Goal: Check status: Check status

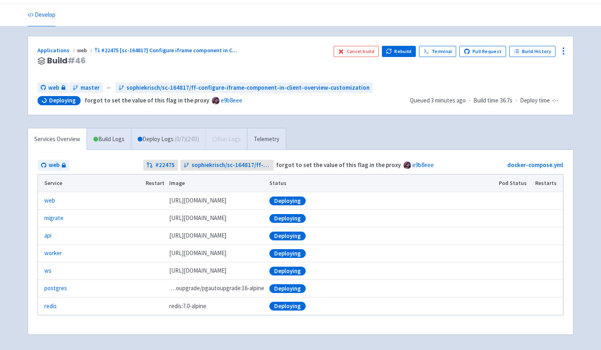
scroll to position [24, 0]
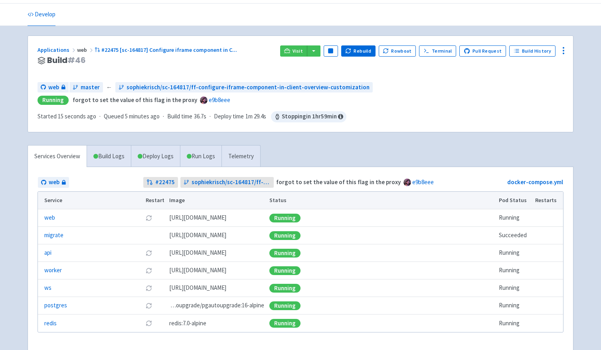
click at [299, 57] on div "Visit Pause Rebuild Rowboat Terminal Pull Request Build History" at bounding box center [421, 60] width 283 height 30
click at [299, 56] on div "Visit Pause Rebuild Rowboat Terminal Pull Request Build History" at bounding box center [421, 60] width 283 height 30
click at [303, 54] on link "Visit" at bounding box center [293, 50] width 27 height 11
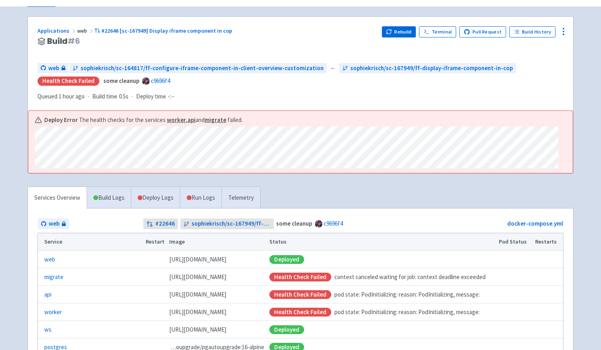
scroll to position [40, 0]
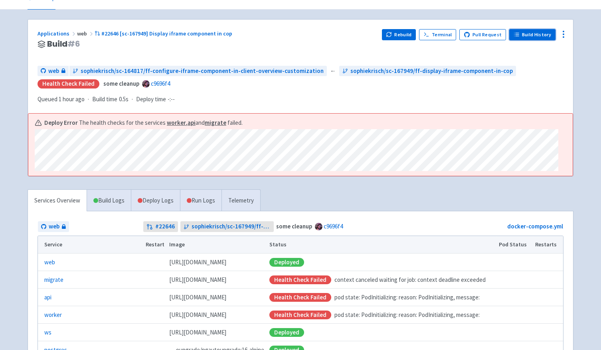
click at [539, 38] on link "Build History" at bounding box center [532, 34] width 46 height 11
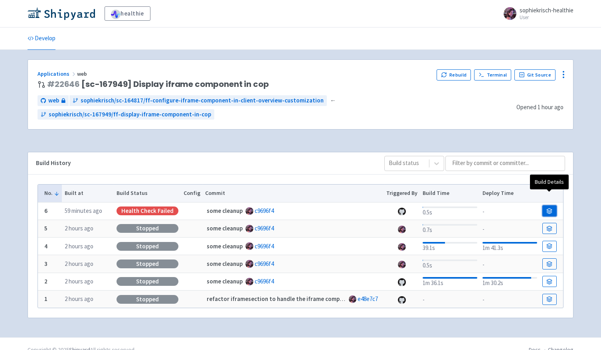
click at [550, 213] on icon at bounding box center [549, 213] width 5 height 1
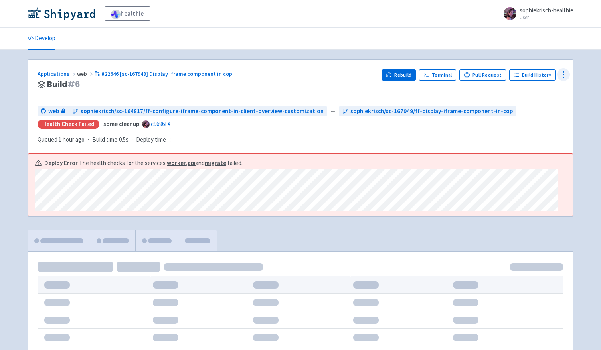
click at [562, 71] on icon at bounding box center [563, 75] width 10 height 10
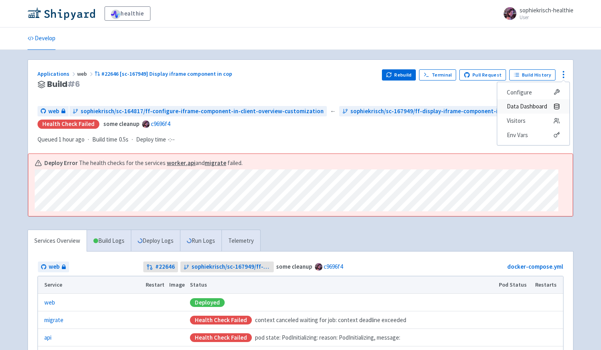
click at [539, 105] on span "Data Dashboard" at bounding box center [527, 106] width 40 height 11
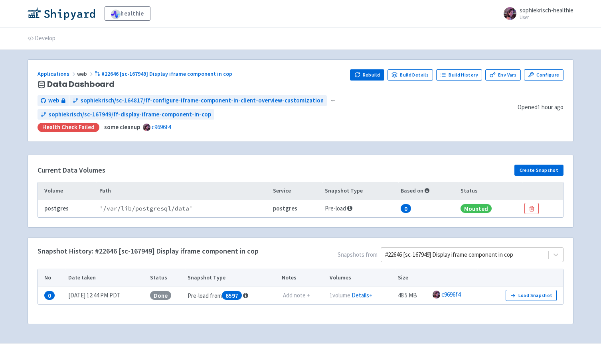
scroll to position [4, 0]
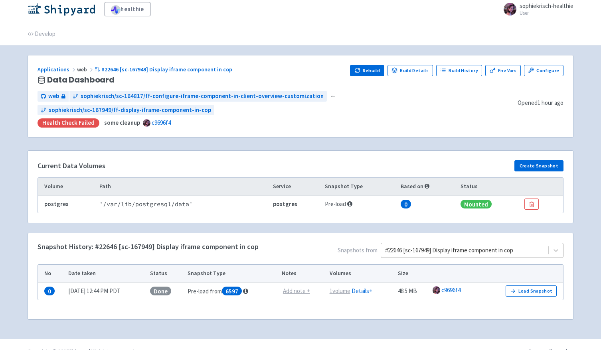
click at [510, 244] on div "#22646 [sc-167949] Display iframe component in cop" at bounding box center [464, 251] width 167 height 14
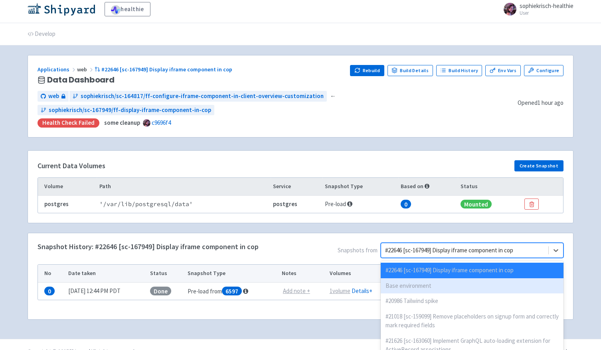
click at [461, 278] on div "Base environment" at bounding box center [472, 286] width 183 height 16
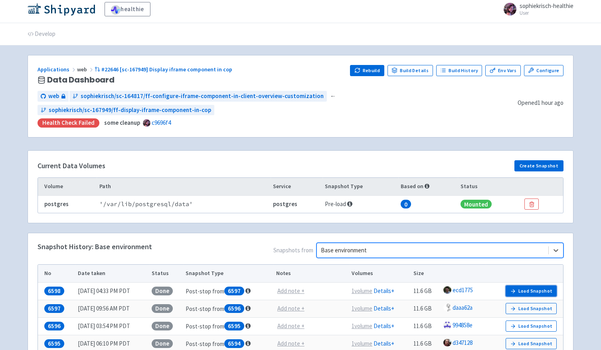
click at [528, 286] on button "Load Snapshot" at bounding box center [530, 291] width 51 height 11
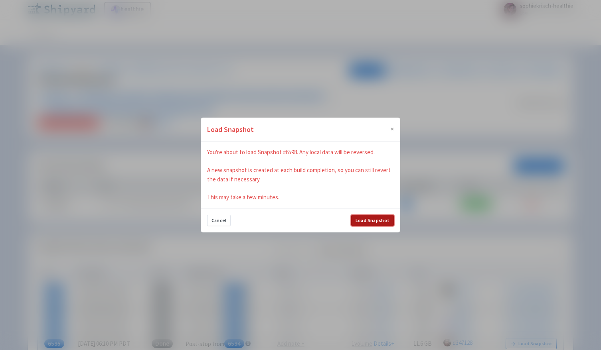
click at [391, 222] on button "Load Snapshot" at bounding box center [372, 220] width 43 height 11
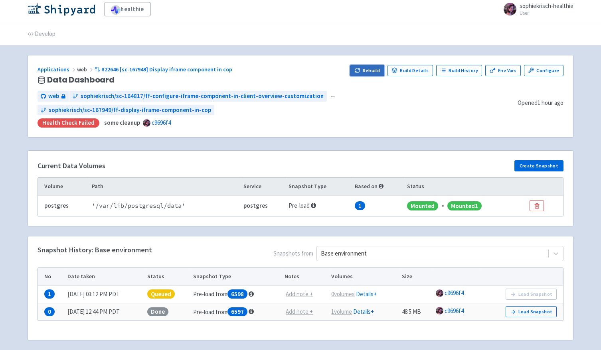
click at [359, 69] on icon "button" at bounding box center [358, 68] width 1 height 1
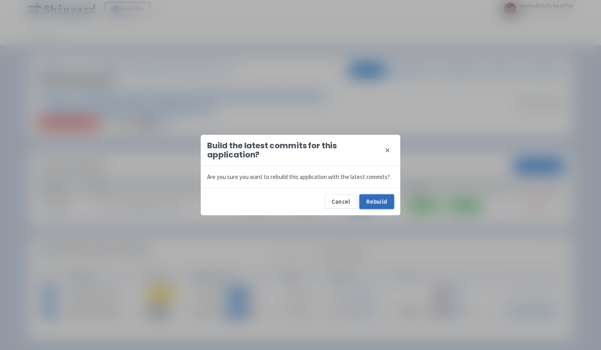
click at [383, 208] on button "Rebuild" at bounding box center [376, 202] width 34 height 14
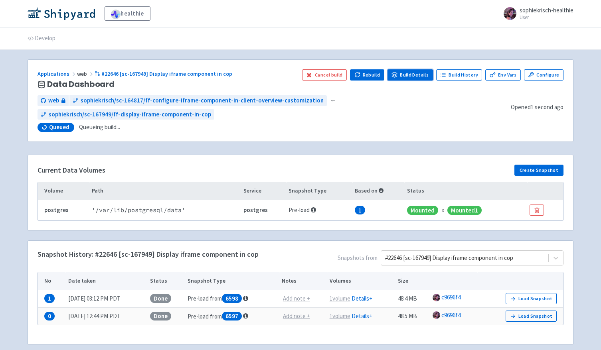
click at [409, 78] on link "Build Details" at bounding box center [409, 74] width 45 height 11
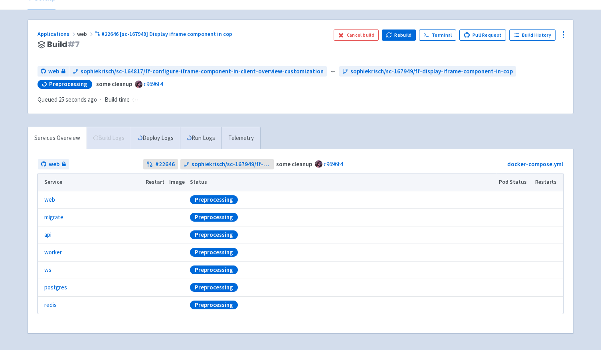
scroll to position [41, 0]
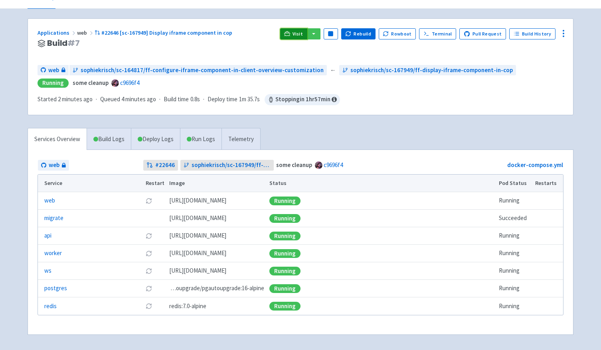
click at [302, 35] on span "Visit" at bounding box center [297, 34] width 10 height 6
